Goal: Navigation & Orientation: Find specific page/section

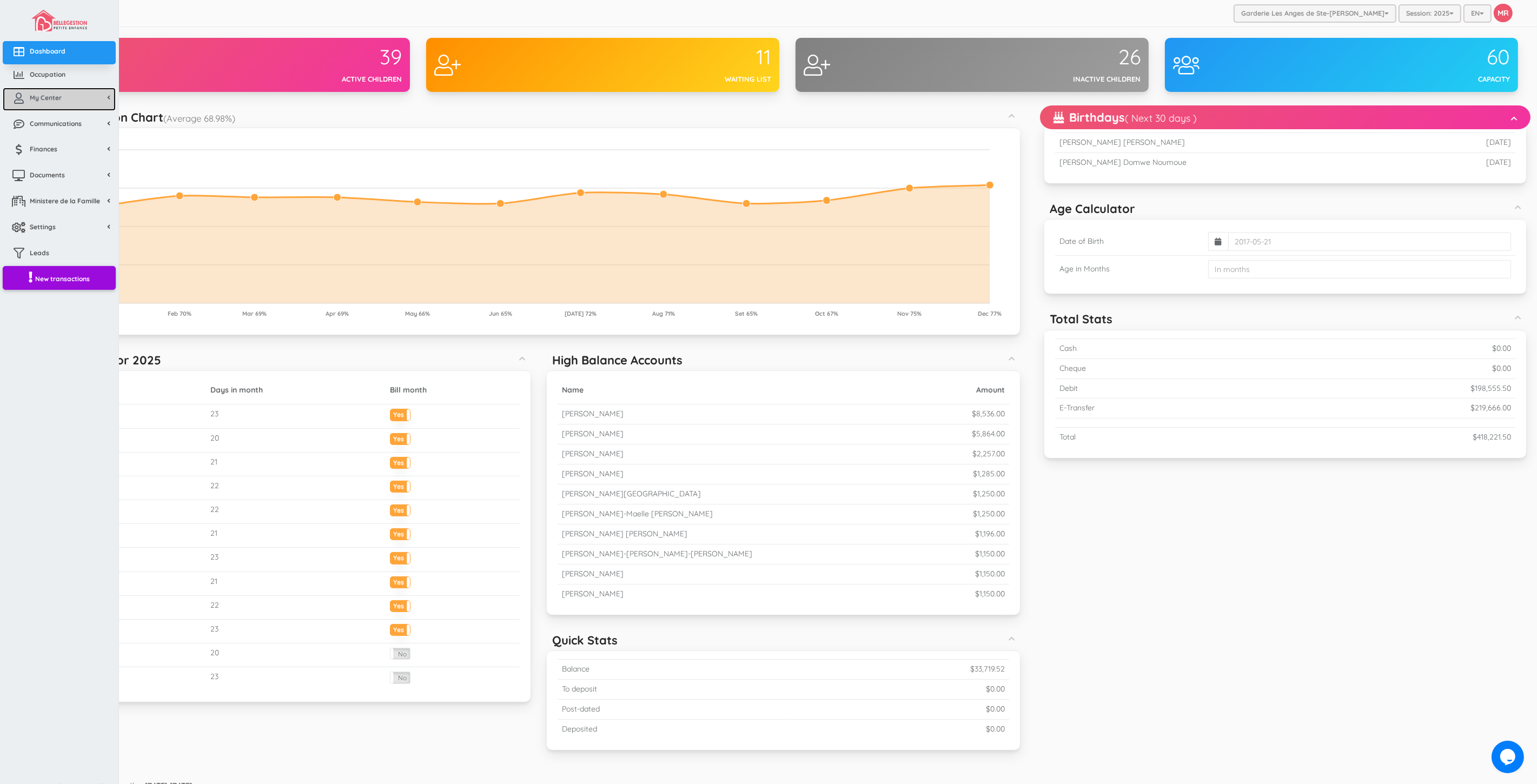
click at [20, 93] on icon at bounding box center [19, 98] width 22 height 11
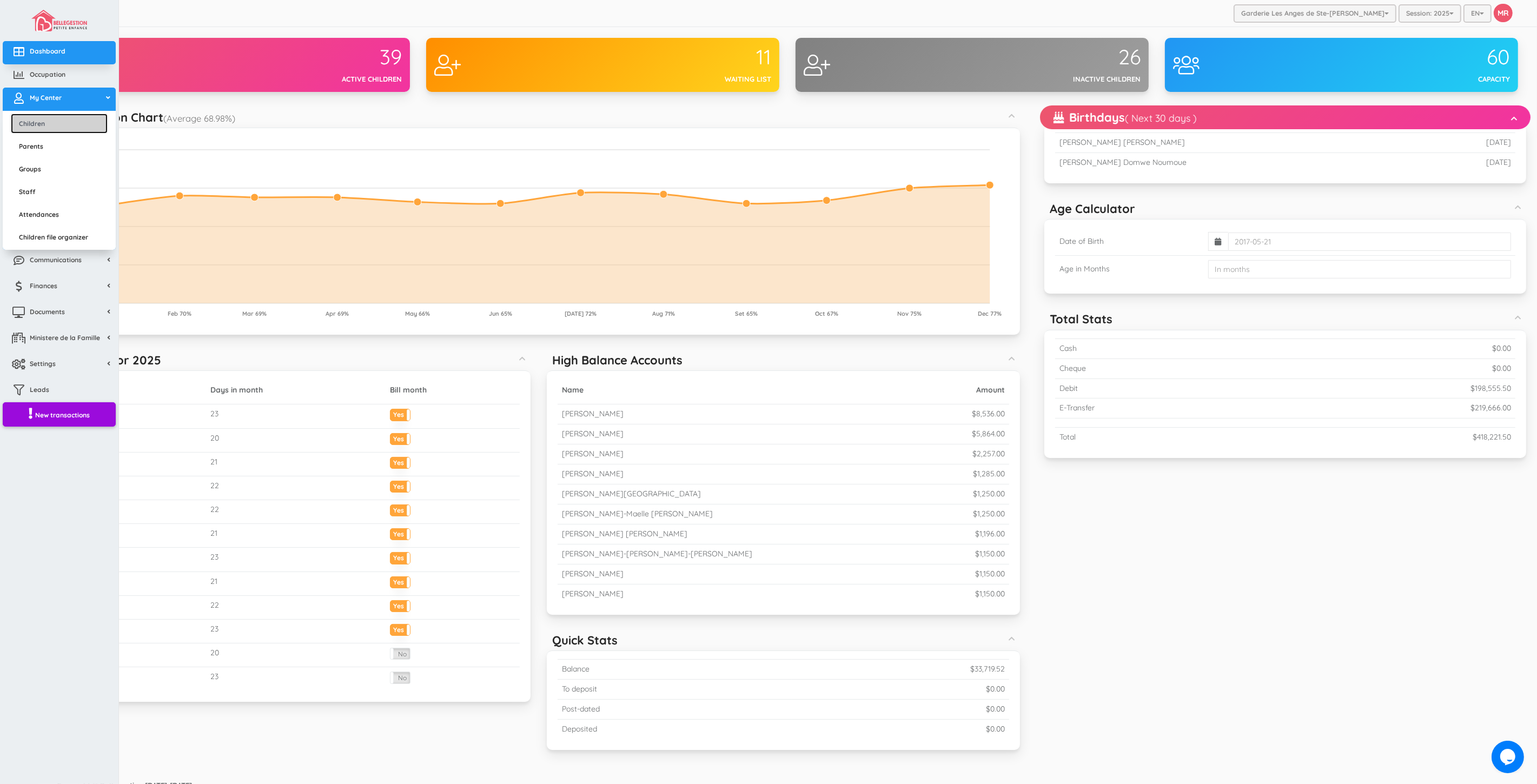
click at [45, 121] on link "Children" at bounding box center [59, 124] width 97 height 20
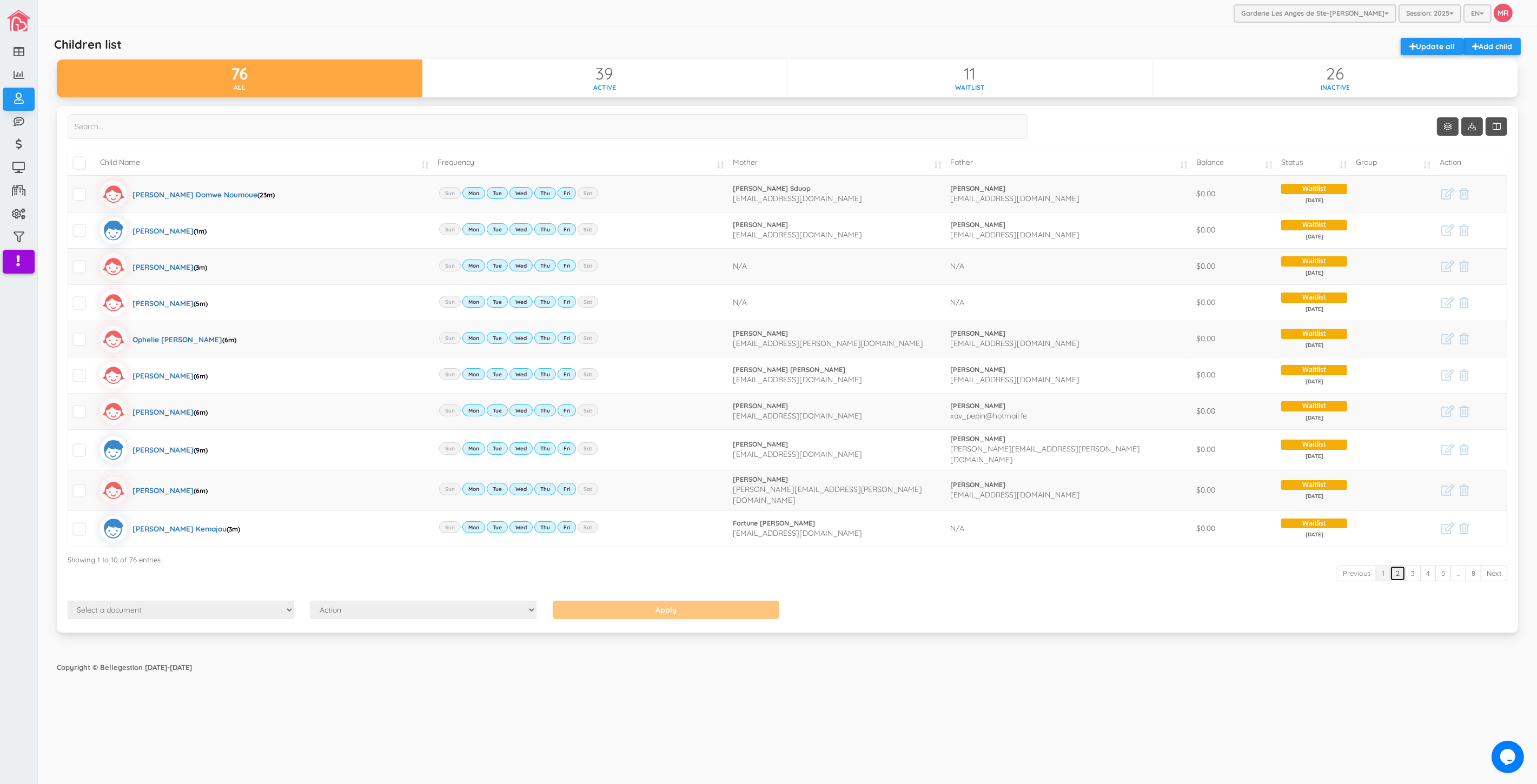
click at [1402, 566] on link "2" at bounding box center [1398, 573] width 16 height 16
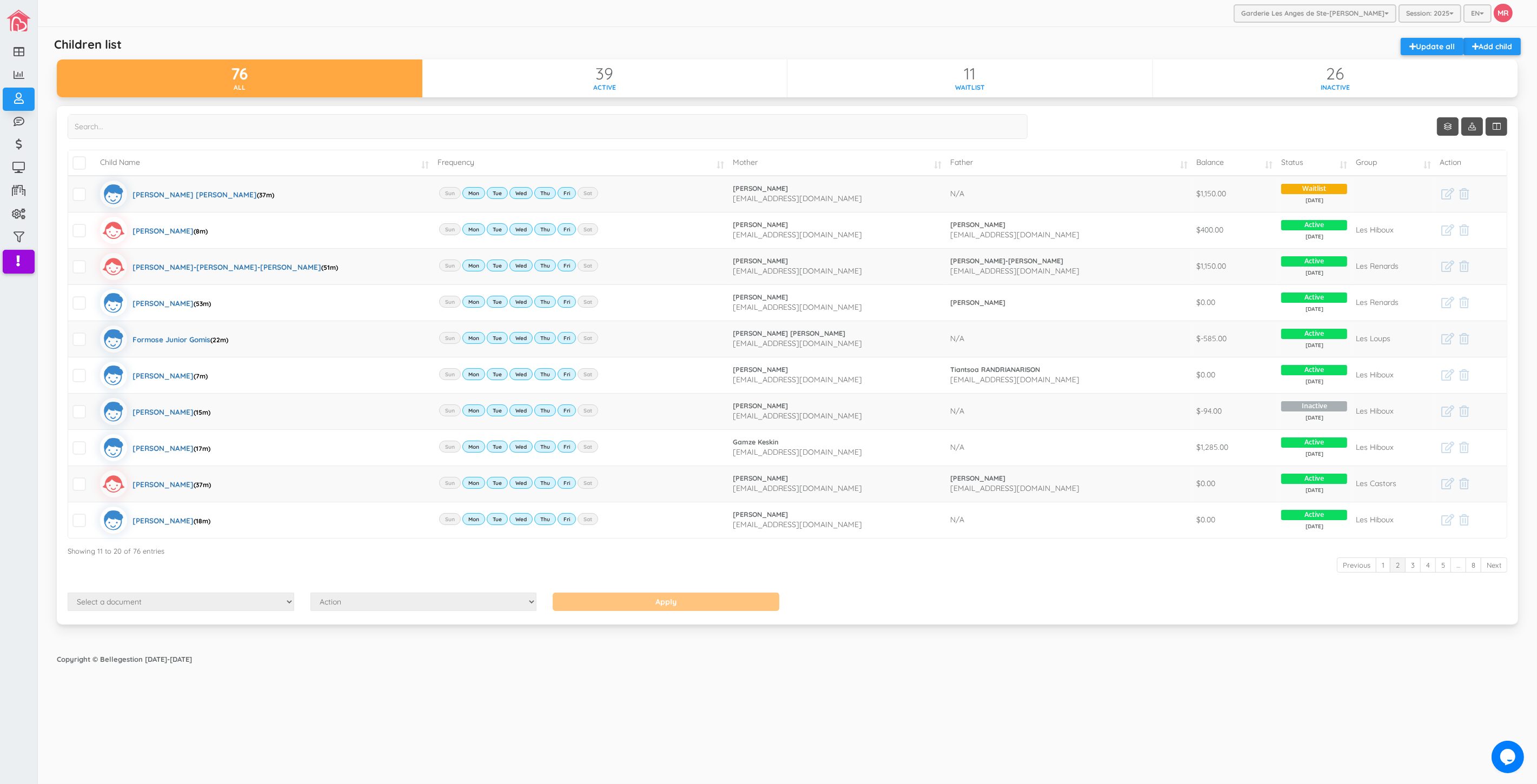
click at [1079, 663] on div "Copyright © Bellegestion [DATE]-[DATE]" at bounding box center [788, 659] width 1483 height 21
click at [767, 722] on div "Garderie Les Anges de Ste-Therese Garderie Les Anges de Ste-Therese Garderie Le…" at bounding box center [788, 392] width 1500 height 784
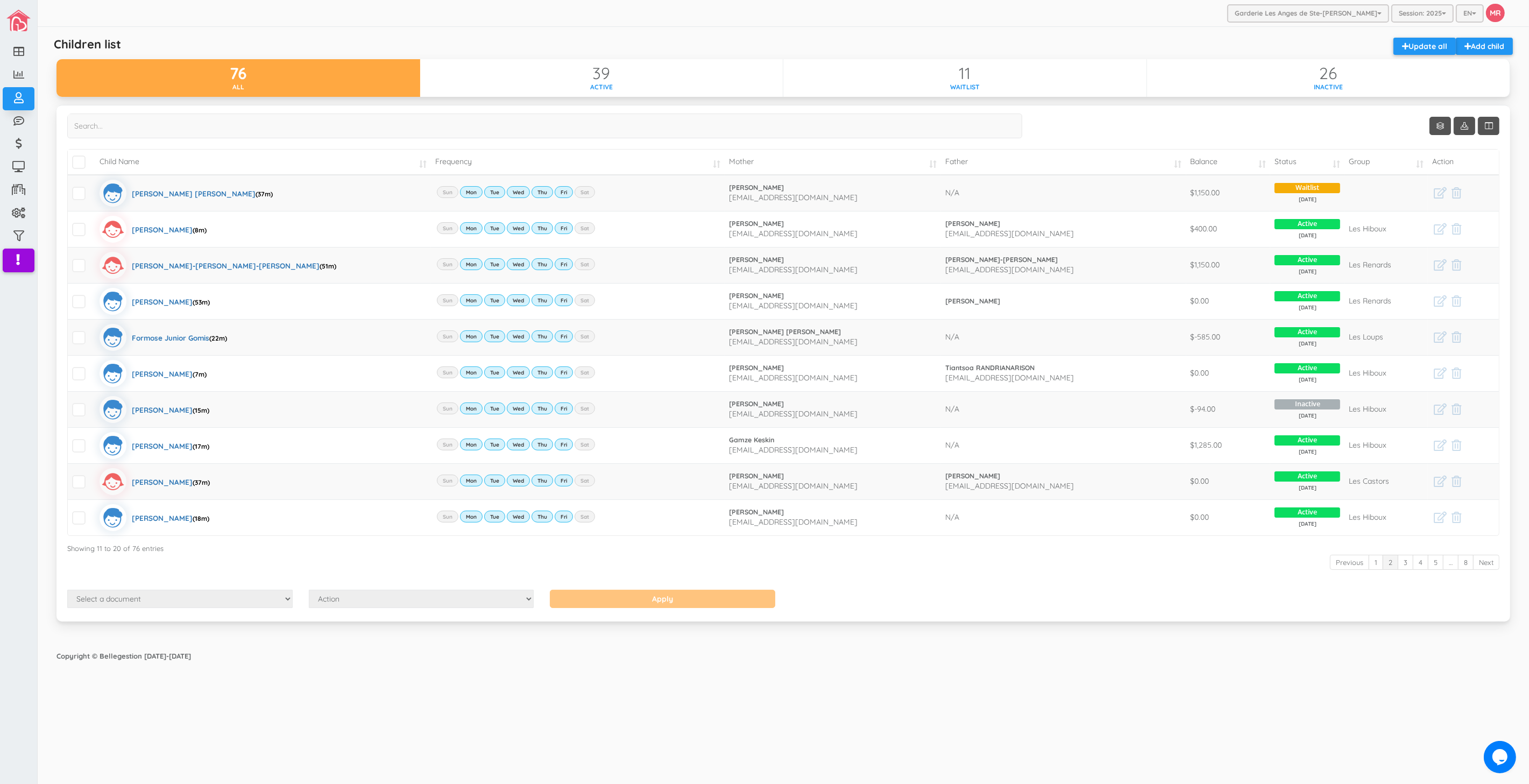
click at [1169, 723] on div "Garderie Les Anges de Ste-Therese Garderie Les Anges de Ste-Therese Garderie Le…" at bounding box center [783, 392] width 1492 height 784
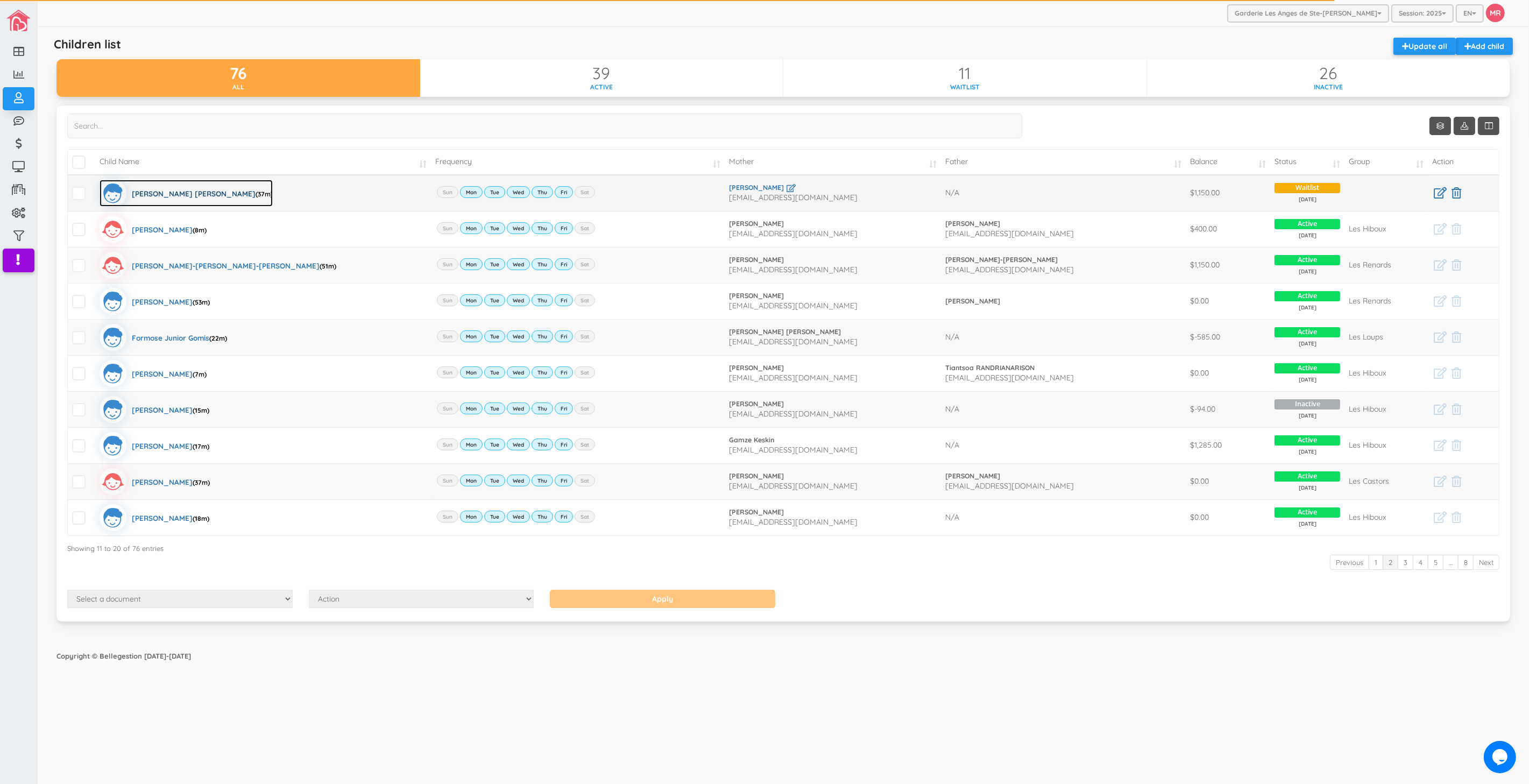
click at [186, 194] on div "Thomas Eli Louis (37m)" at bounding box center [202, 193] width 141 height 27
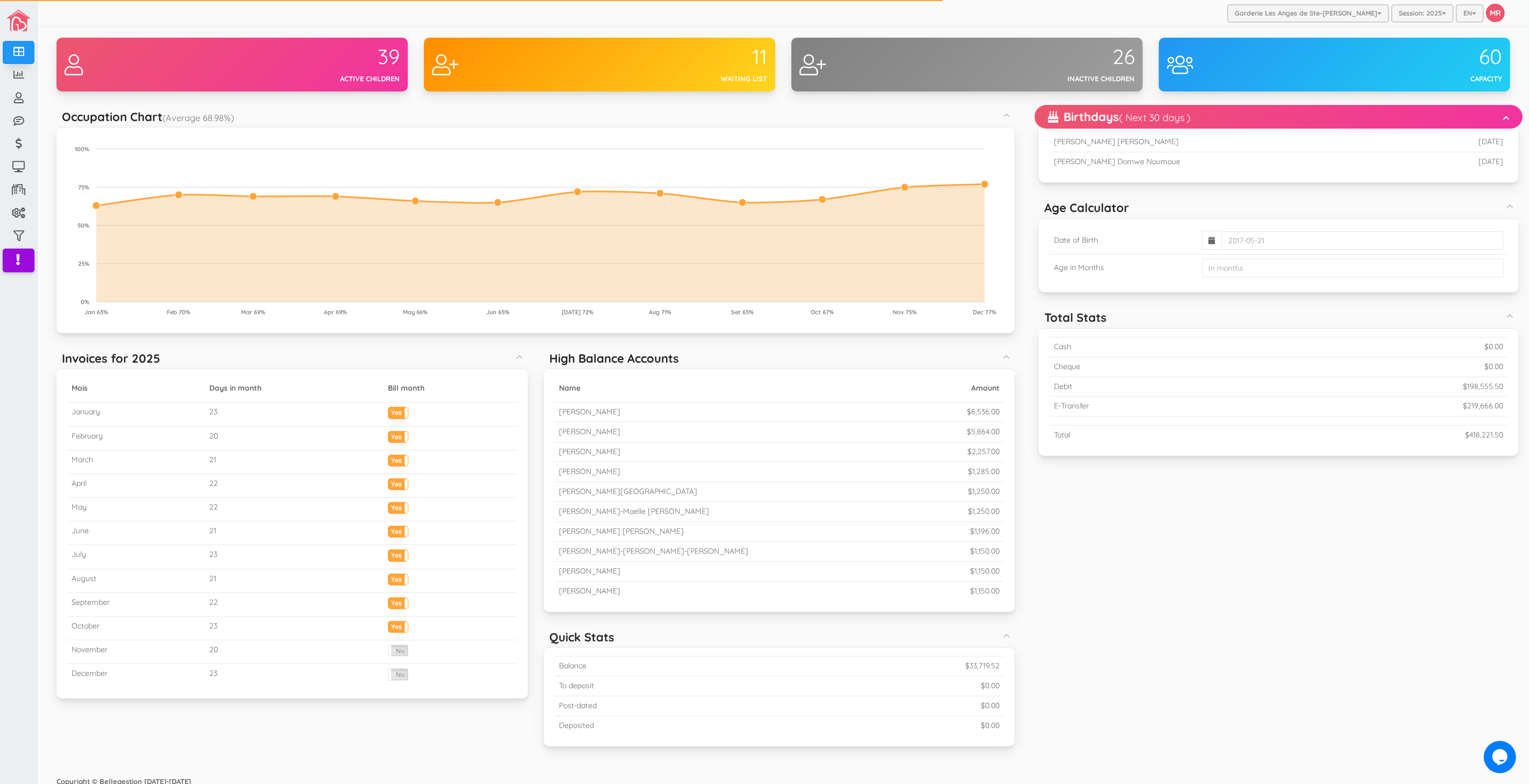
click at [1128, 608] on div "Occupation Chart (Average 68.98%) Created with Raphaël 2.1.0 0% 25% 50% 75% 100…" at bounding box center [783, 432] width 1486 height 655
click at [1276, 615] on div "Occupation Chart (Average 68.98%) Created with Raphaël 2.1.0 0% 25% 50% 75% 100…" at bounding box center [783, 432] width 1486 height 655
